Goal: Navigation & Orientation: Find specific page/section

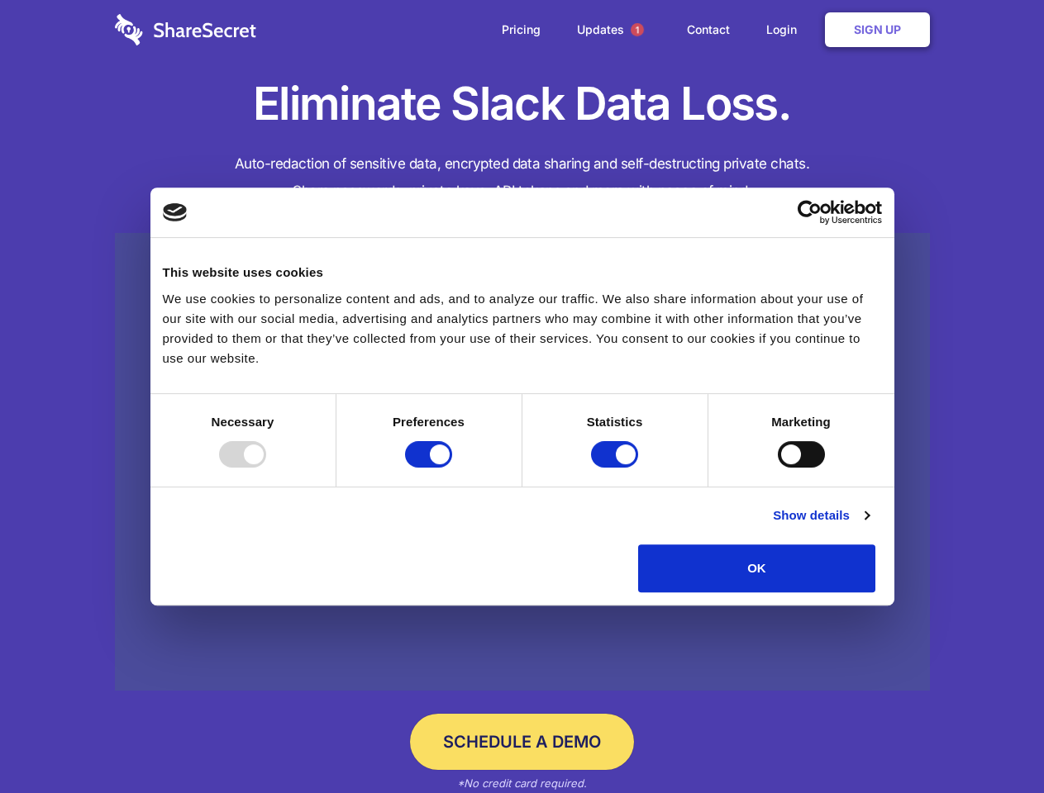
click at [266, 468] on div at bounding box center [242, 454] width 47 height 26
click at [452, 468] on input "Preferences" at bounding box center [428, 454] width 47 height 26
checkbox input "false"
click at [616, 468] on input "Statistics" at bounding box center [614, 454] width 47 height 26
checkbox input "false"
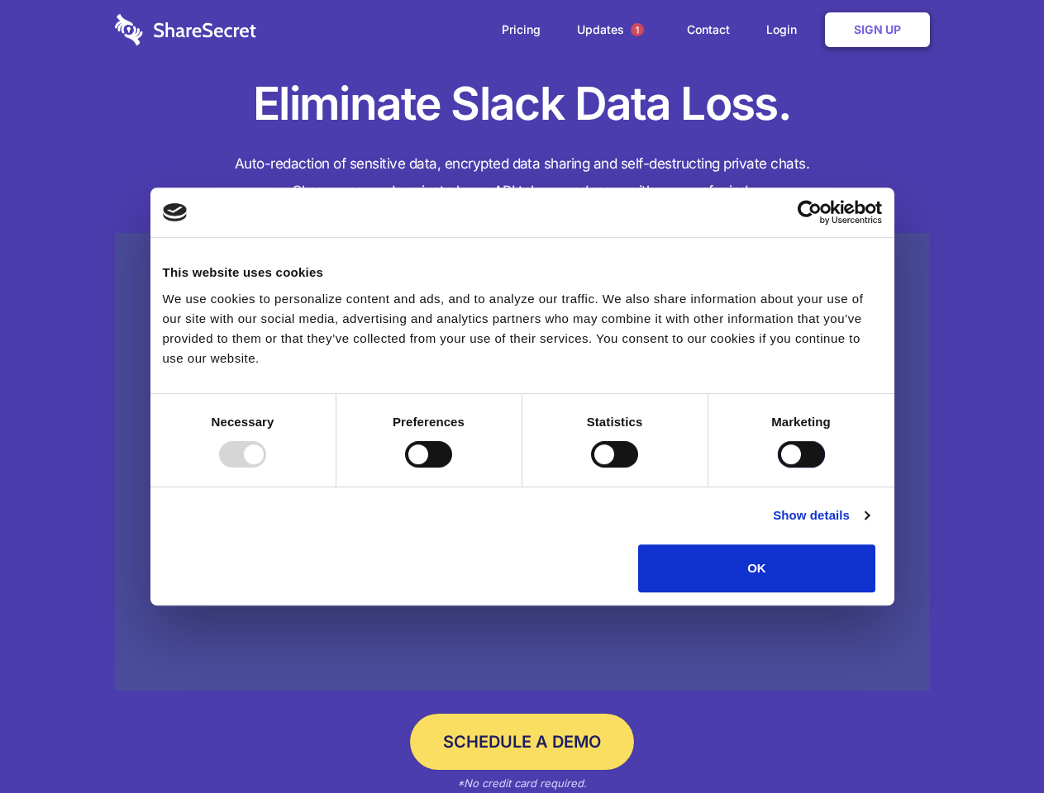
click at [778, 468] on input "Marketing" at bounding box center [801, 454] width 47 height 26
checkbox input "true"
click at [868, 526] on link "Show details" at bounding box center [821, 516] width 96 height 20
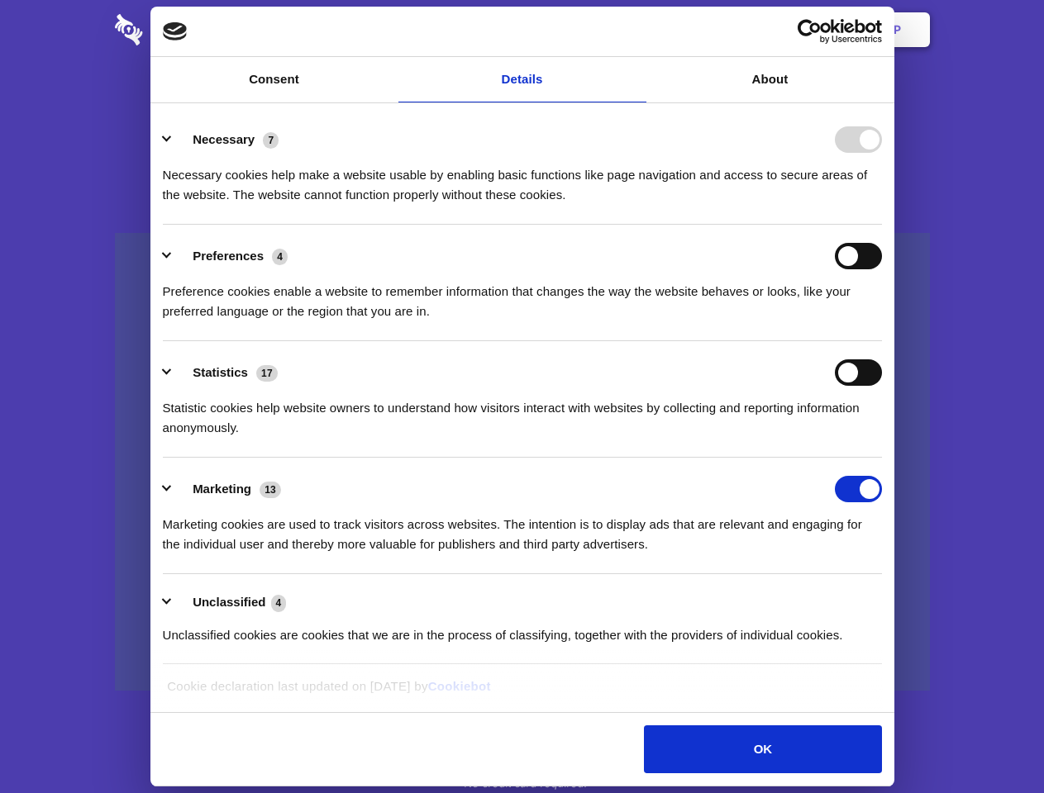
click at [889, 598] on ul "Necessary 7 Necessary cookies help make a website usable by enabling basic func…" at bounding box center [522, 386] width 735 height 557
click at [636, 30] on span "1" at bounding box center [636, 29] width 13 height 13
